Goal: Task Accomplishment & Management: Use online tool/utility

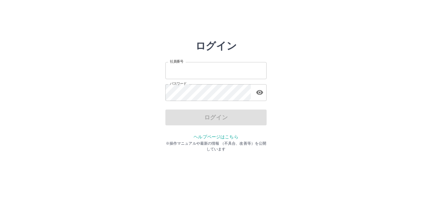
type input "*******"
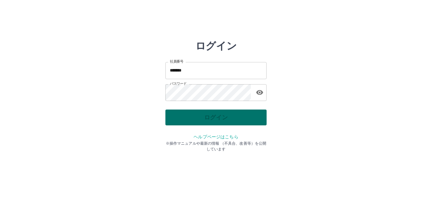
click at [220, 118] on div "ログイン" at bounding box center [215, 117] width 101 height 16
click at [220, 117] on button "ログイン" at bounding box center [215, 117] width 101 height 16
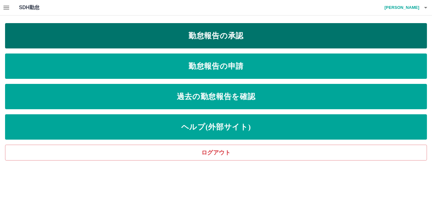
click at [268, 34] on link "勤怠報告の承認" at bounding box center [216, 35] width 422 height 25
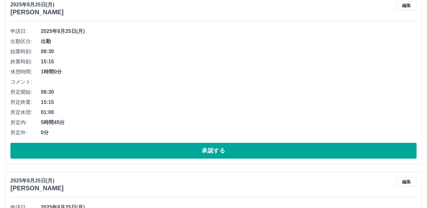
scroll to position [95, 0]
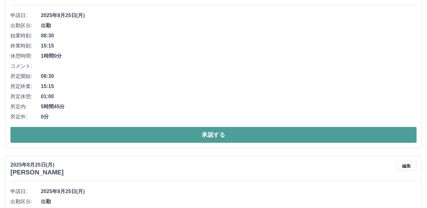
click at [257, 135] on button "承認する" at bounding box center [213, 135] width 406 height 16
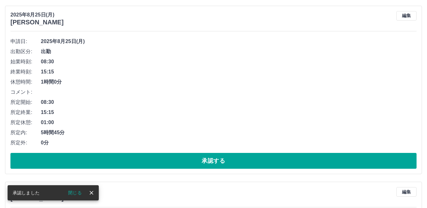
scroll to position [601, 0]
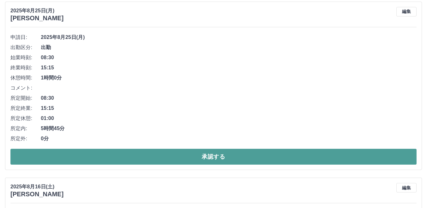
click at [244, 161] on button "承認する" at bounding box center [213, 157] width 406 height 16
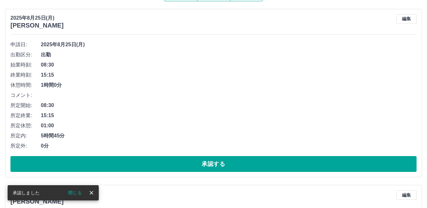
scroll to position [77, 0]
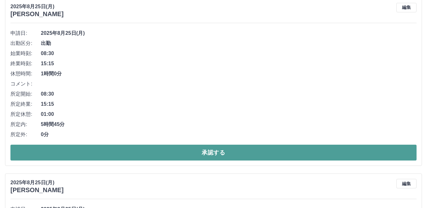
click at [227, 152] on button "承認する" at bounding box center [213, 153] width 406 height 16
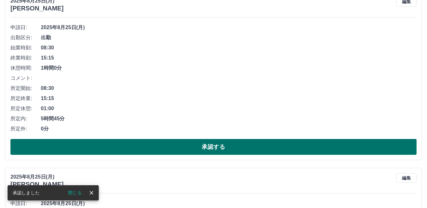
scroll to position [95, 0]
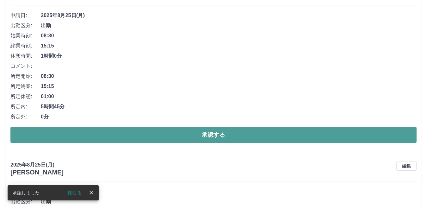
click at [247, 135] on button "承認する" at bounding box center [213, 135] width 406 height 16
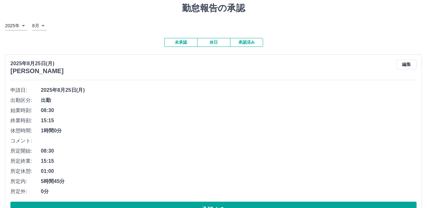
scroll to position [32, 0]
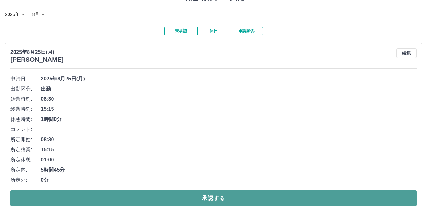
click at [256, 199] on button "承認する" at bounding box center [213, 198] width 406 height 16
